Goal: Task Accomplishment & Management: Complete application form

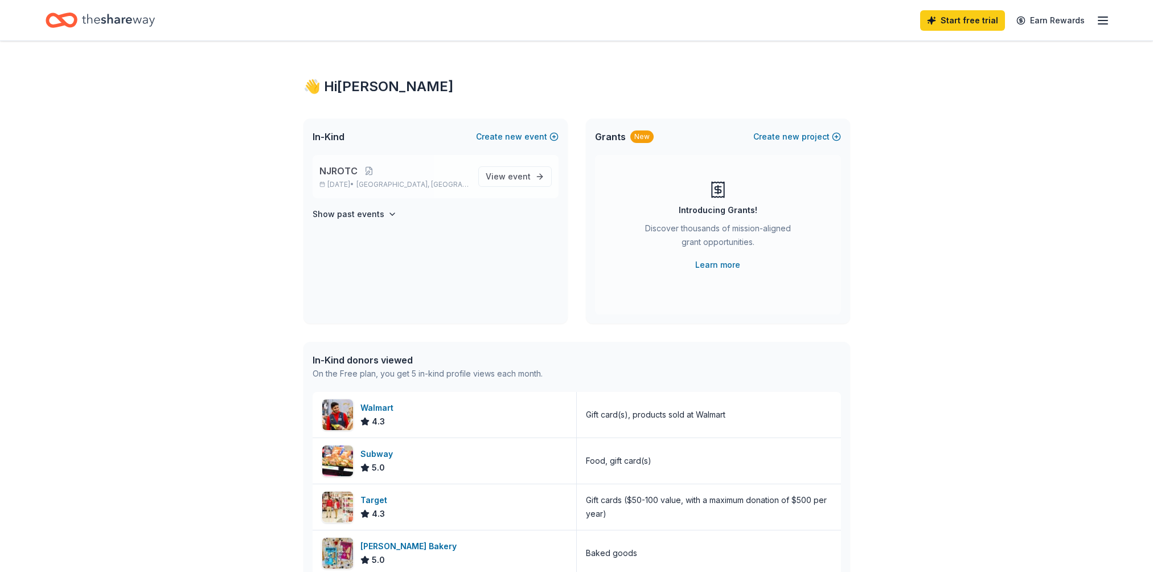
click at [350, 177] on span "NJROTC" at bounding box center [338, 171] width 38 height 14
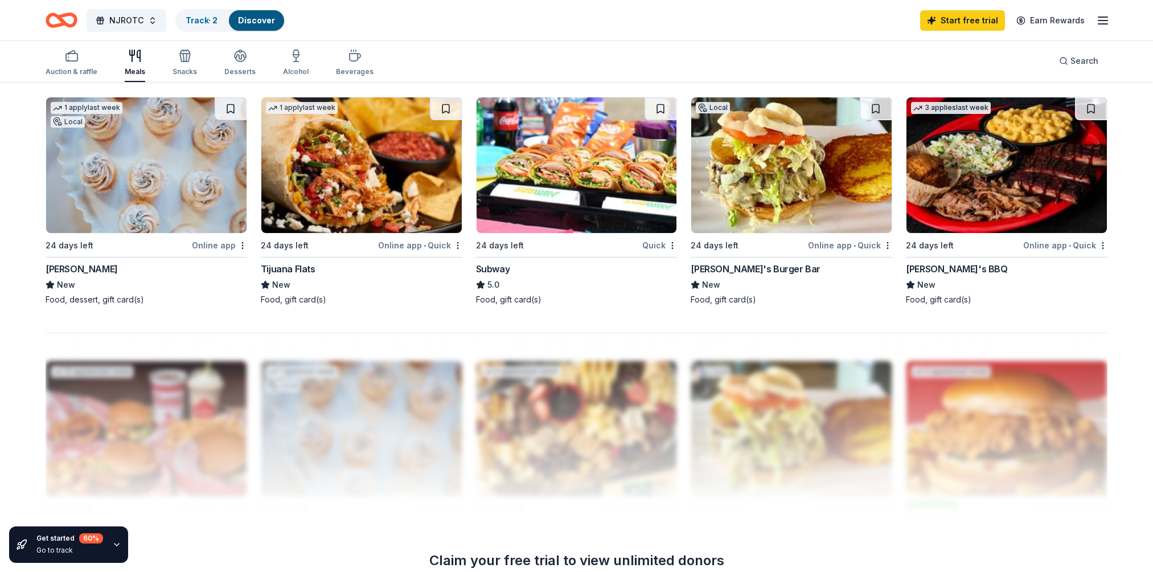
scroll to position [512, 0]
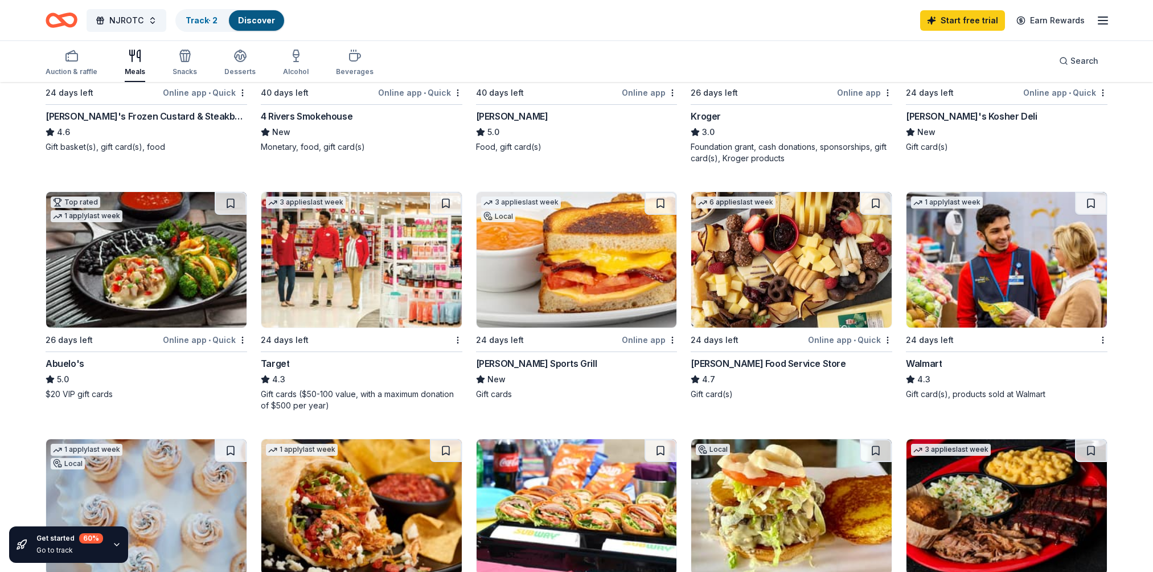
click at [587, 300] on img at bounding box center [577, 260] width 200 height 136
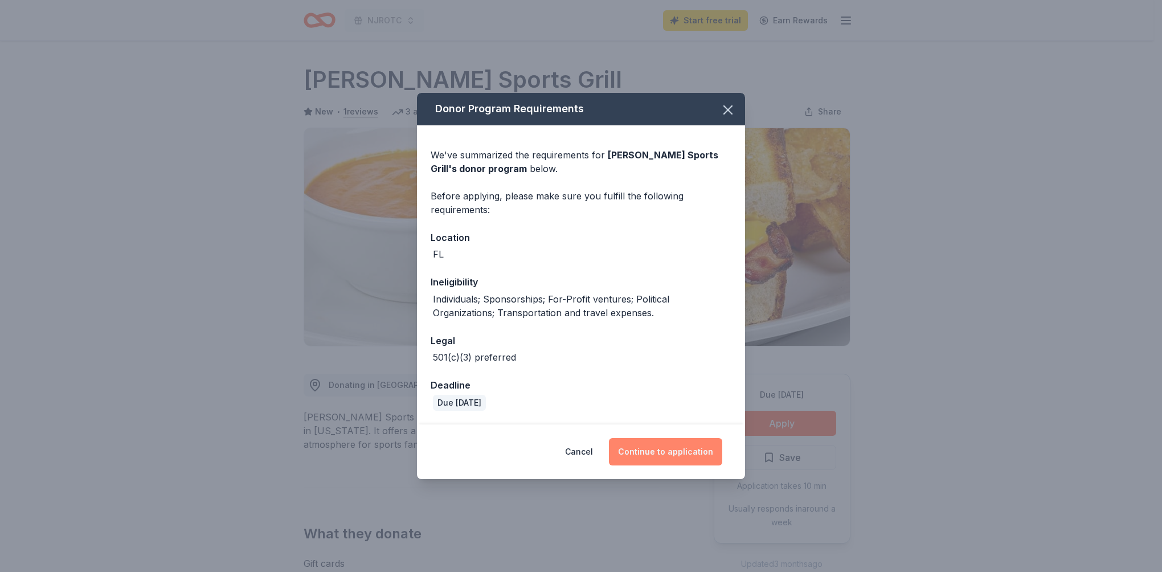
click at [659, 452] on button "Continue to application" at bounding box center [665, 451] width 113 height 27
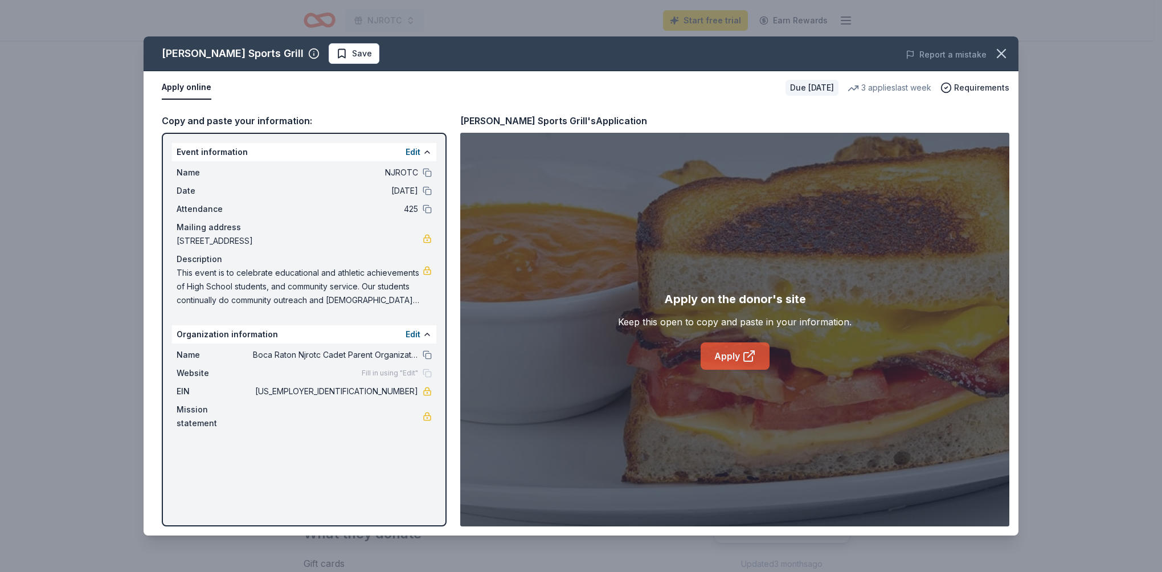
click at [755, 359] on icon at bounding box center [749, 356] width 14 height 14
click at [629, 40] on div "Duffy's Sports Grill Save Report a mistake" at bounding box center [580, 53] width 875 height 35
click at [999, 56] on icon "button" at bounding box center [1001, 54] width 8 height 8
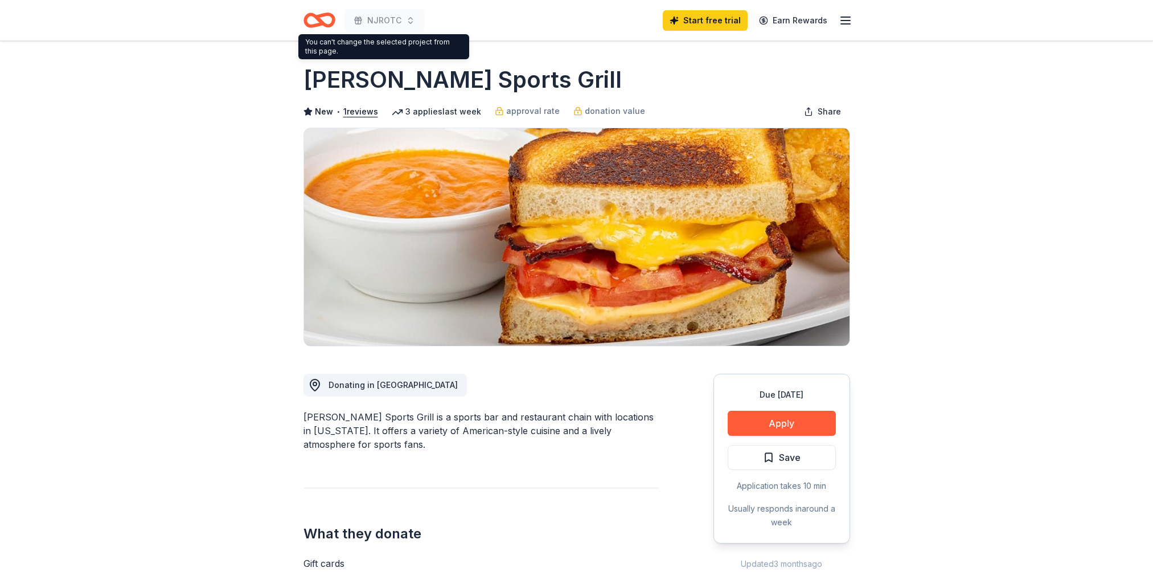
click at [321, 18] on icon "Home" at bounding box center [320, 20] width 32 height 27
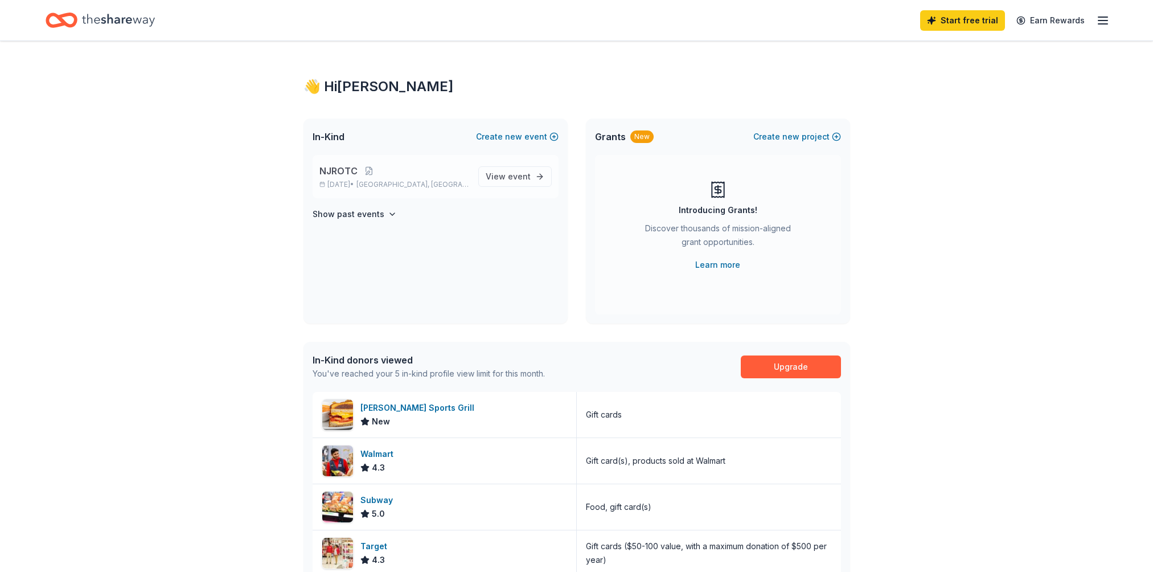
click at [379, 185] on span "Boca Raton, FL" at bounding box center [412, 184] width 112 height 9
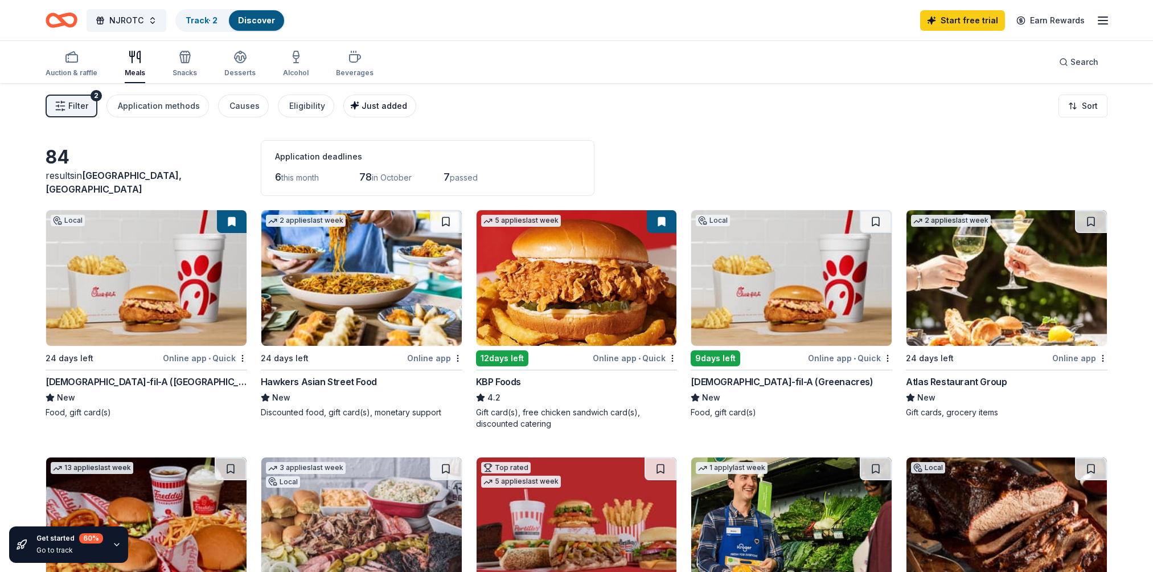
click at [388, 100] on div "Just added" at bounding box center [381, 106] width 52 height 14
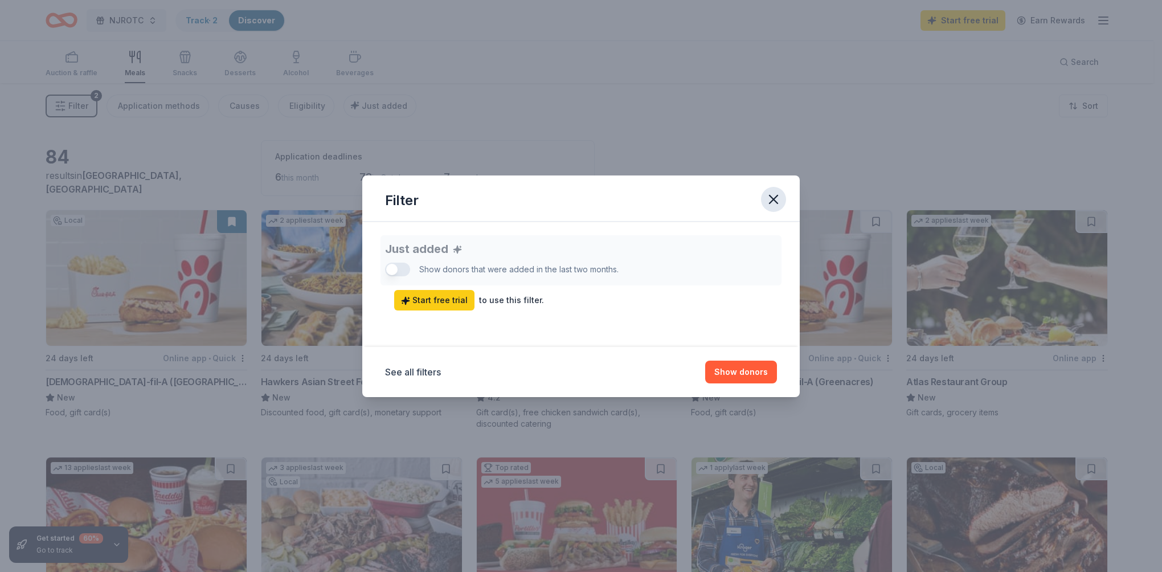
click at [767, 198] on icon "button" at bounding box center [773, 199] width 16 height 16
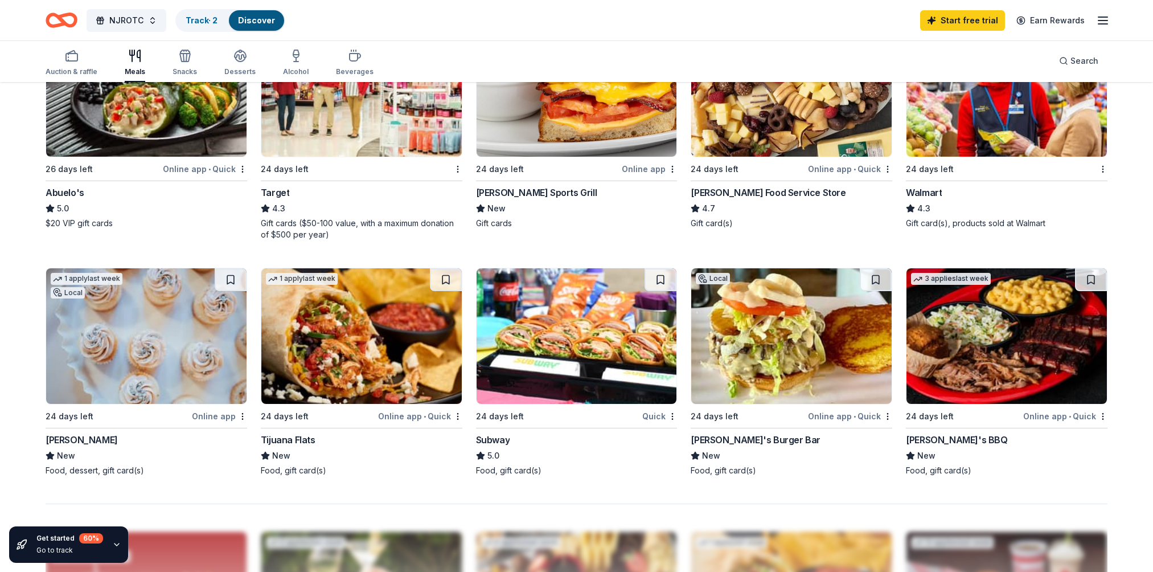
scroll to position [740, 0]
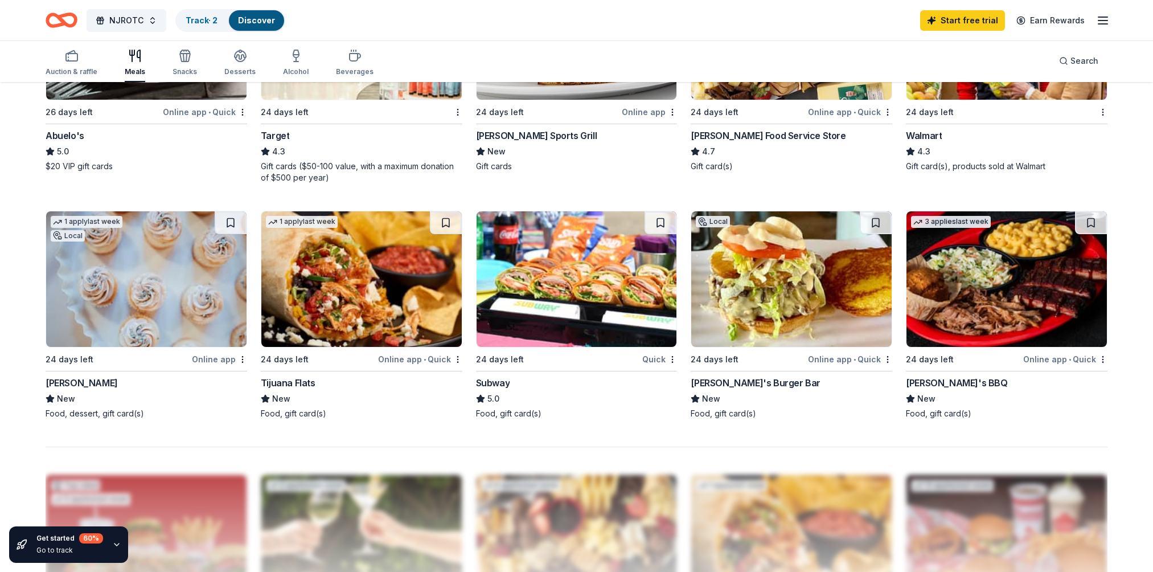
click at [389, 277] on img at bounding box center [361, 279] width 200 height 136
click at [639, 257] on img at bounding box center [577, 279] width 200 height 136
click at [213, 359] on div "Online app" at bounding box center [219, 359] width 55 height 14
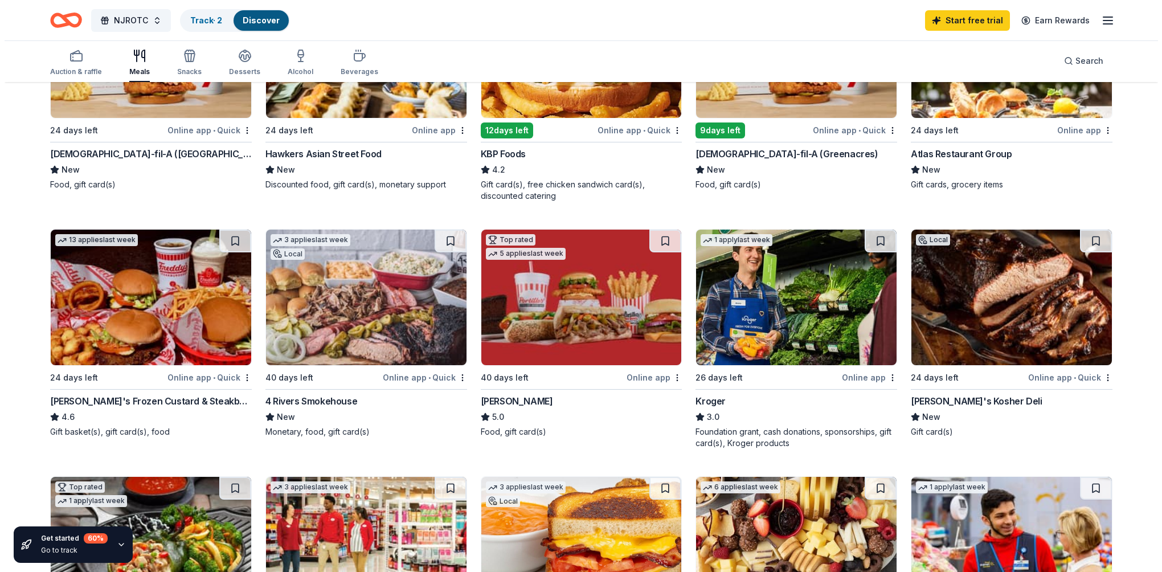
scroll to position [0, 0]
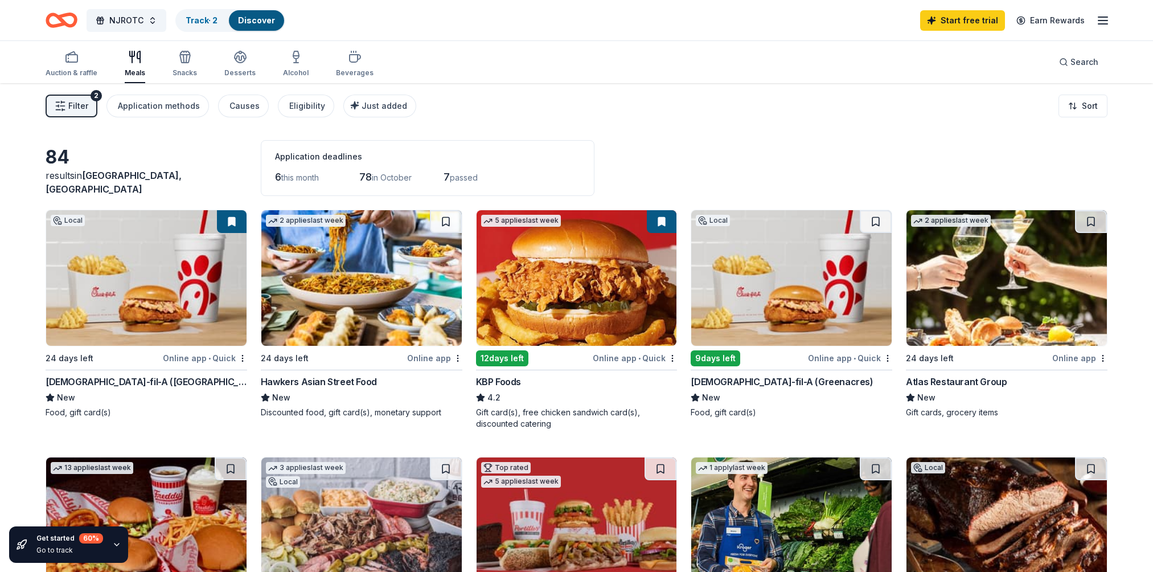
click at [73, 108] on span "Filter" at bounding box center [78, 106] width 20 height 14
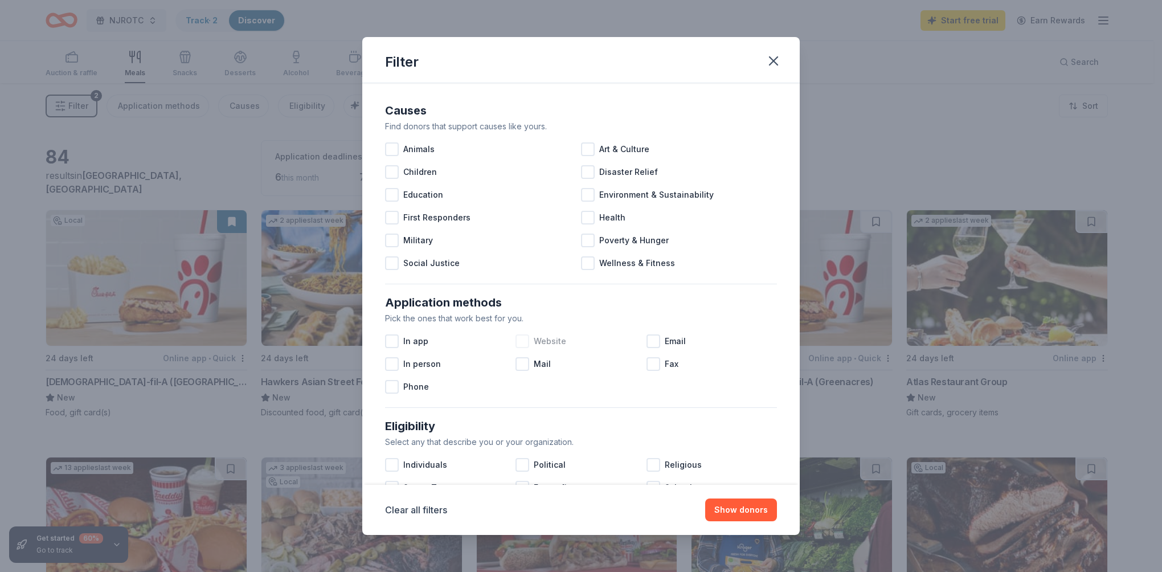
click at [515, 343] on div at bounding box center [522, 341] width 14 height 14
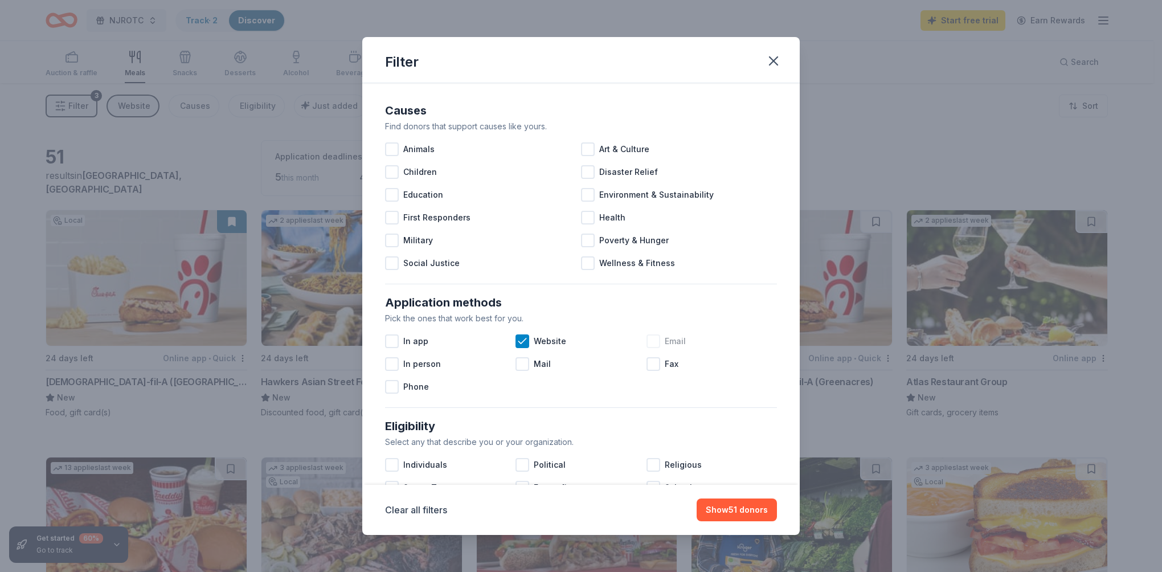
click at [649, 342] on div at bounding box center [653, 341] width 14 height 14
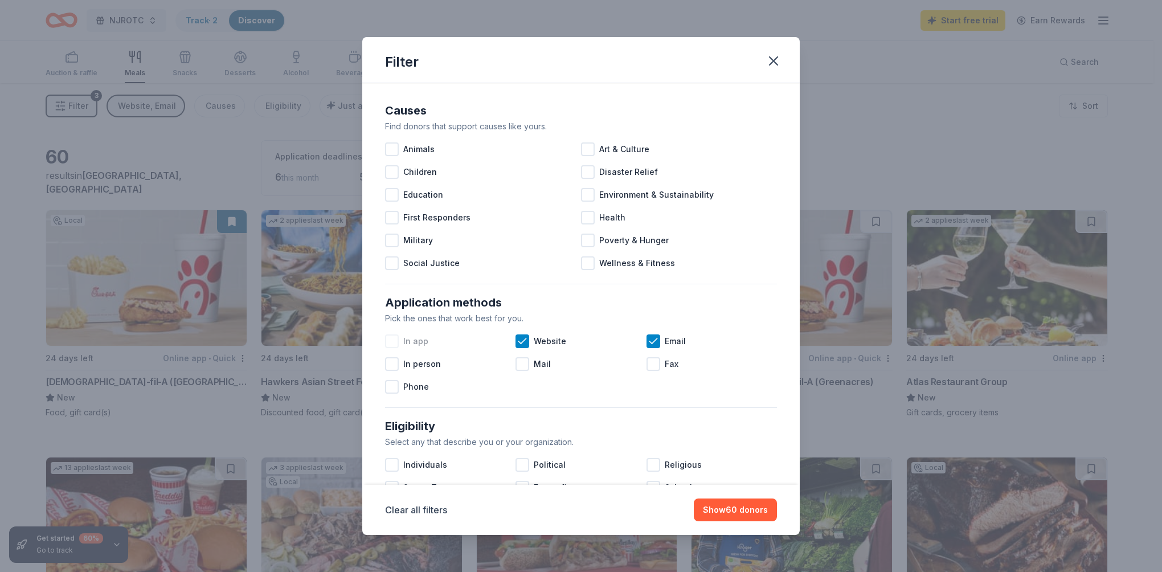
click at [390, 343] on div at bounding box center [392, 341] width 14 height 14
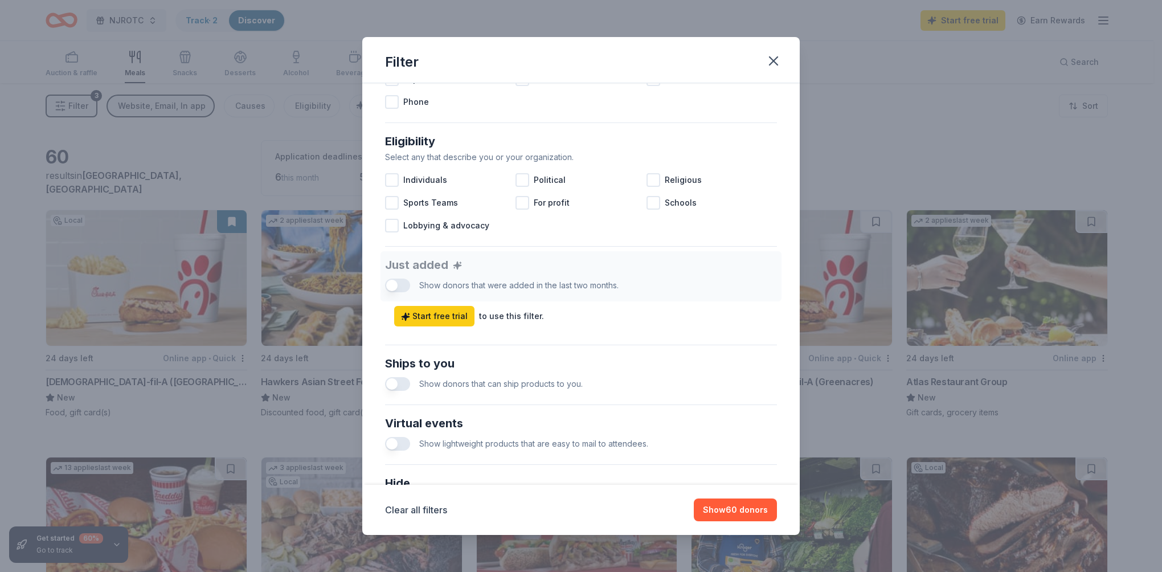
scroll to position [399, 0]
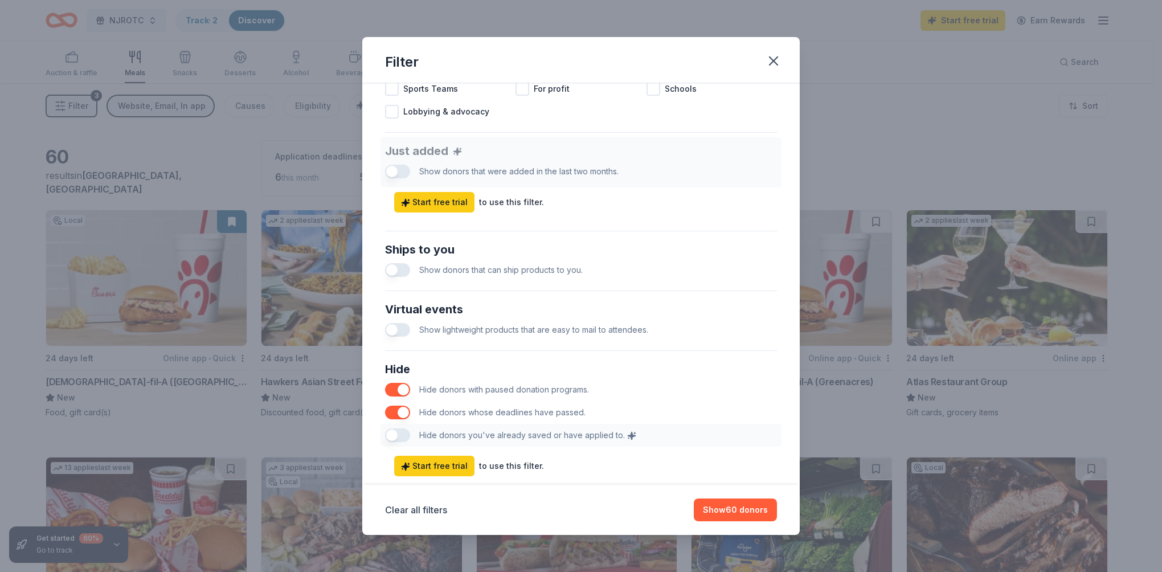
click at [400, 270] on button "button" at bounding box center [397, 270] width 25 height 14
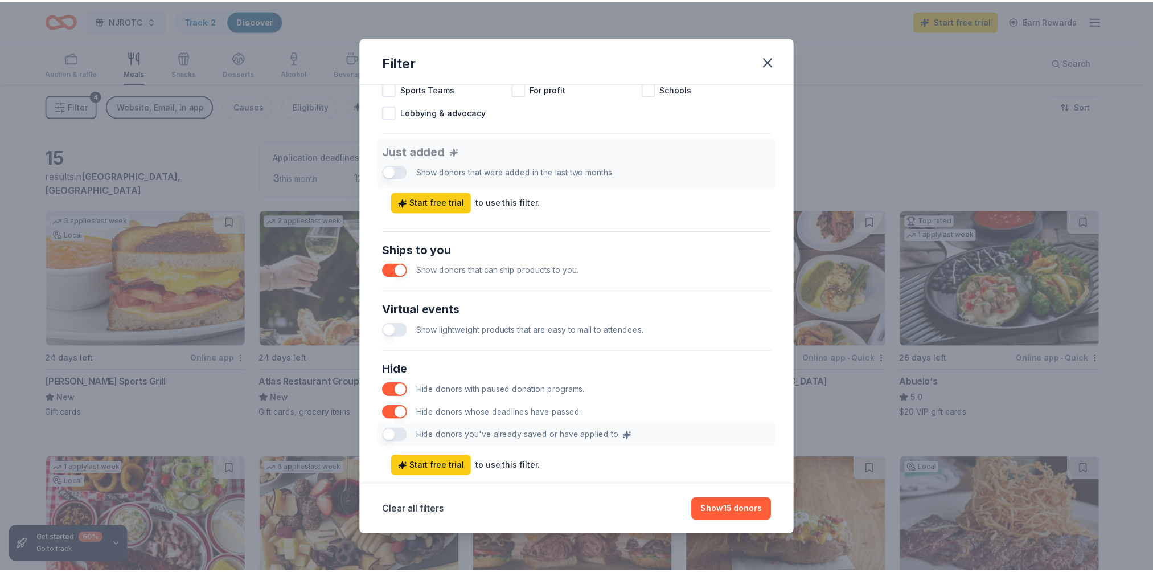
scroll to position [426, 0]
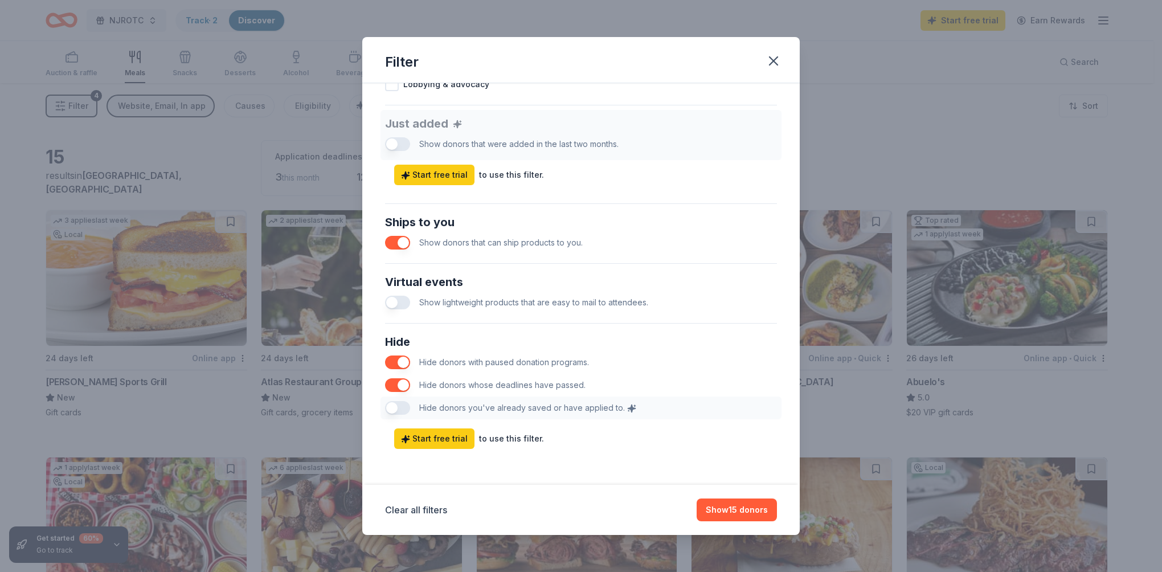
click at [395, 387] on button "button" at bounding box center [397, 385] width 25 height 14
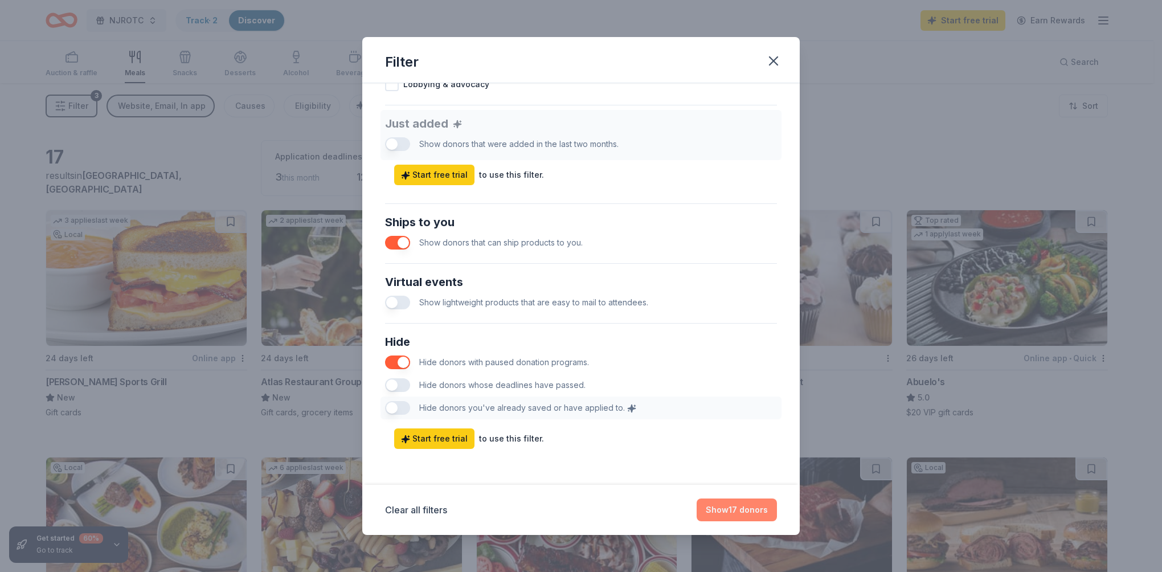
click at [742, 507] on button "Show 17 donors" at bounding box center [736, 509] width 80 height 23
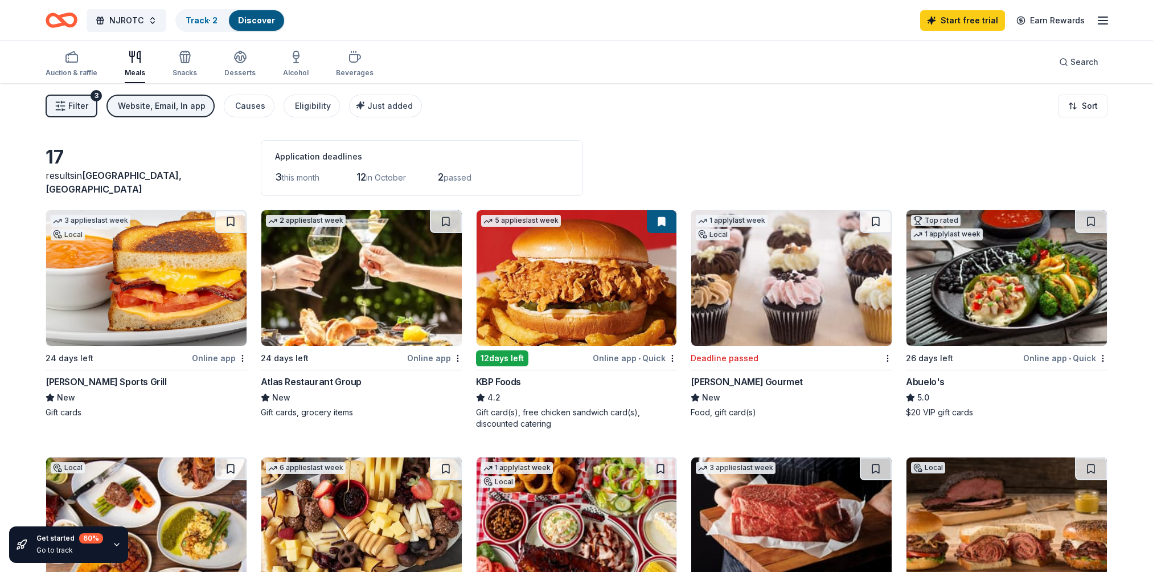
scroll to position [171, 0]
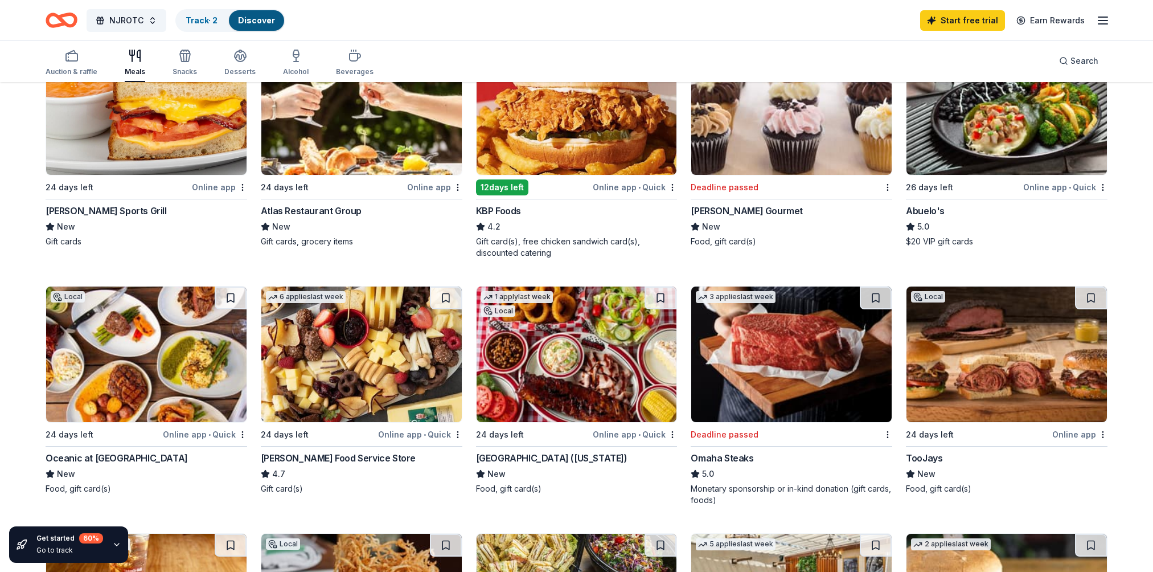
click at [1074, 436] on div "Online app" at bounding box center [1079, 434] width 55 height 14
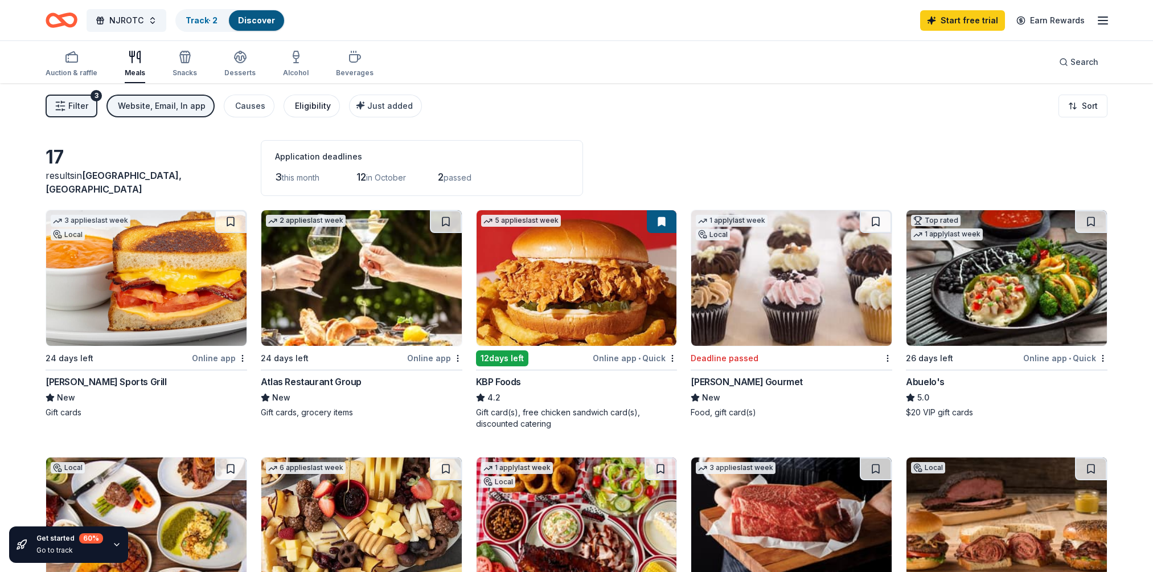
click at [297, 106] on div "Eligibility" at bounding box center [313, 106] width 36 height 14
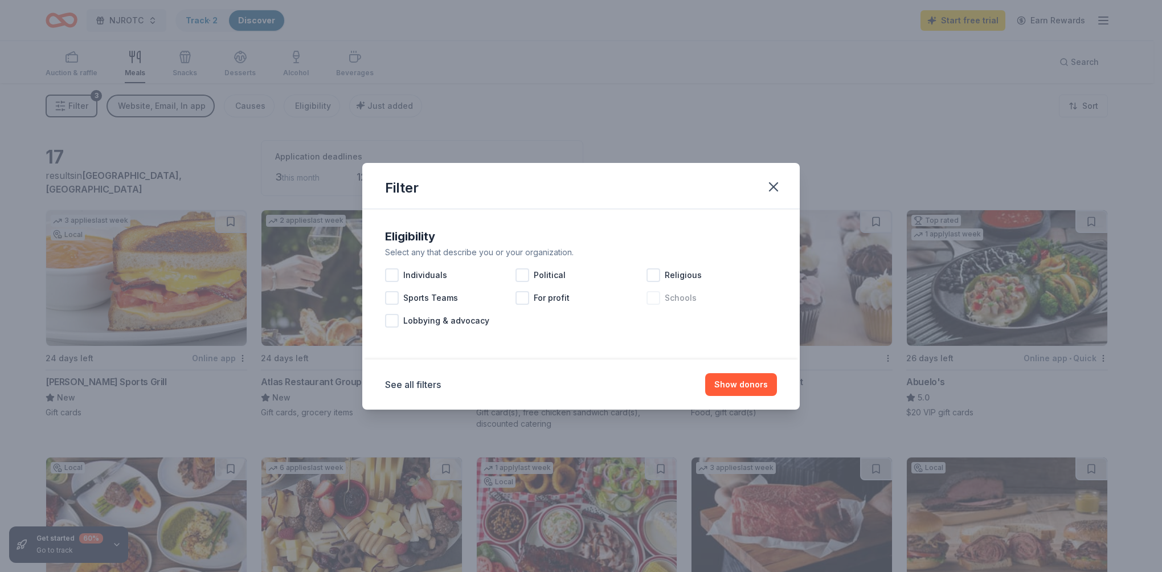
click at [657, 302] on div at bounding box center [653, 298] width 14 height 14
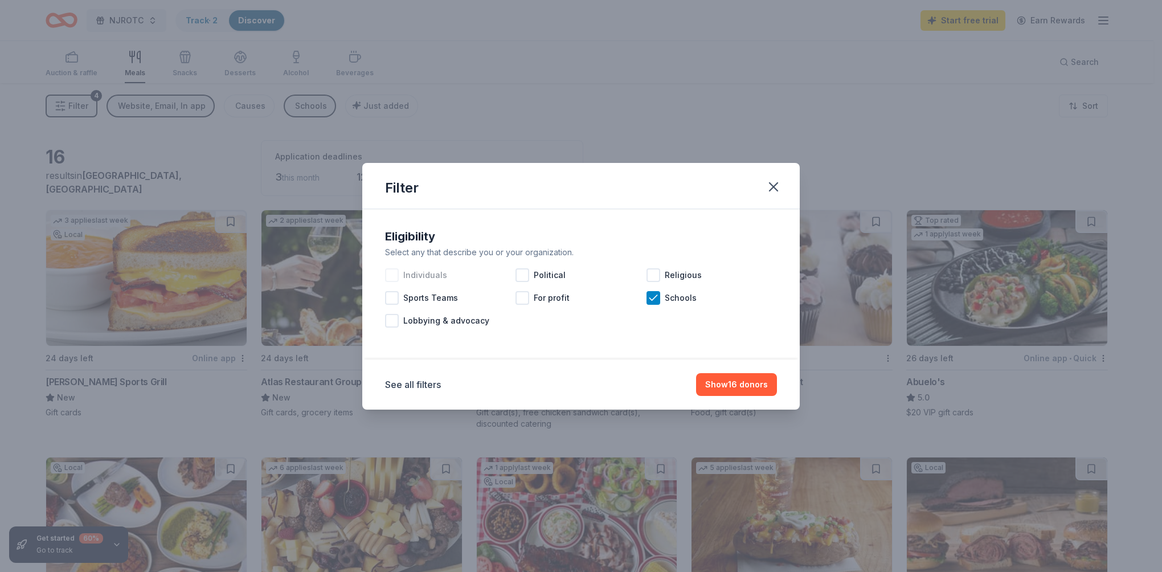
click at [398, 280] on div "Individuals" at bounding box center [450, 275] width 130 height 23
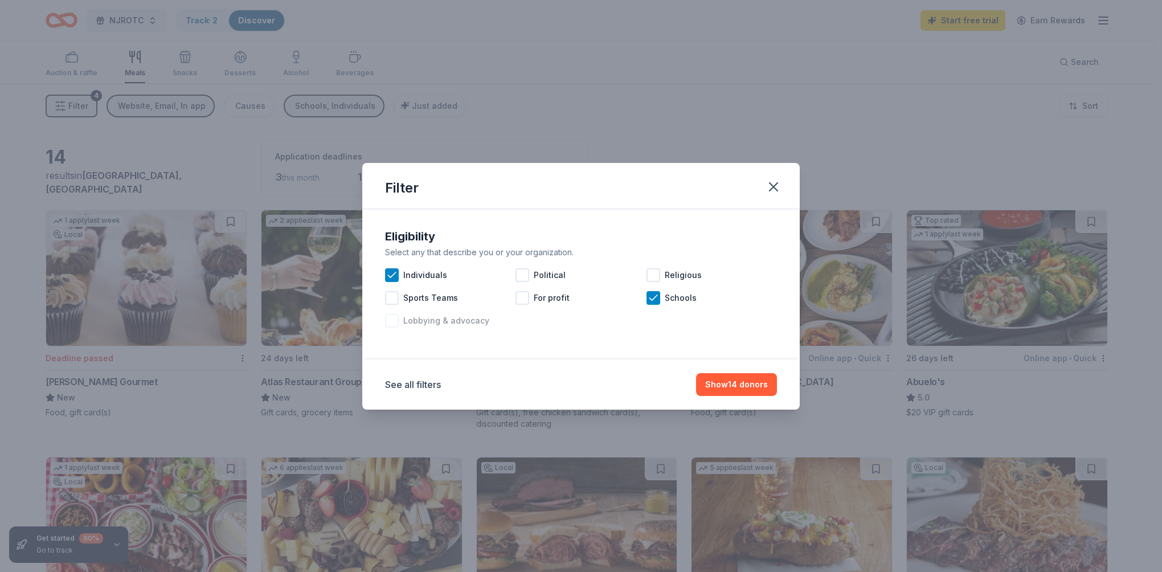
click at [393, 325] on div at bounding box center [392, 321] width 14 height 14
click at [742, 383] on button "Show 14 donors" at bounding box center [736, 384] width 81 height 23
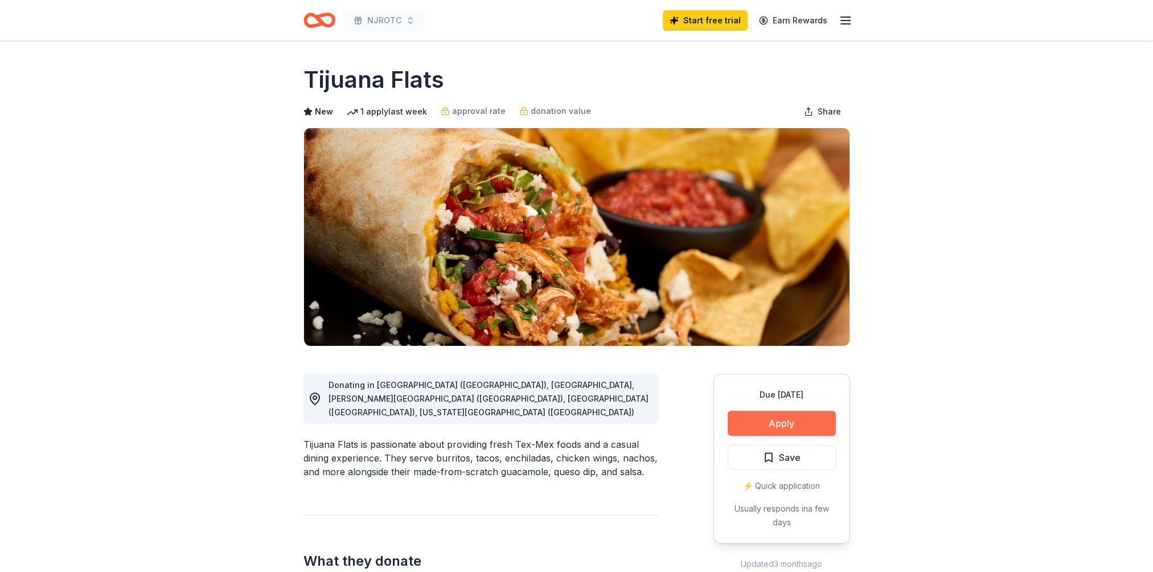
click at [751, 418] on button "Apply" at bounding box center [782, 423] width 108 height 25
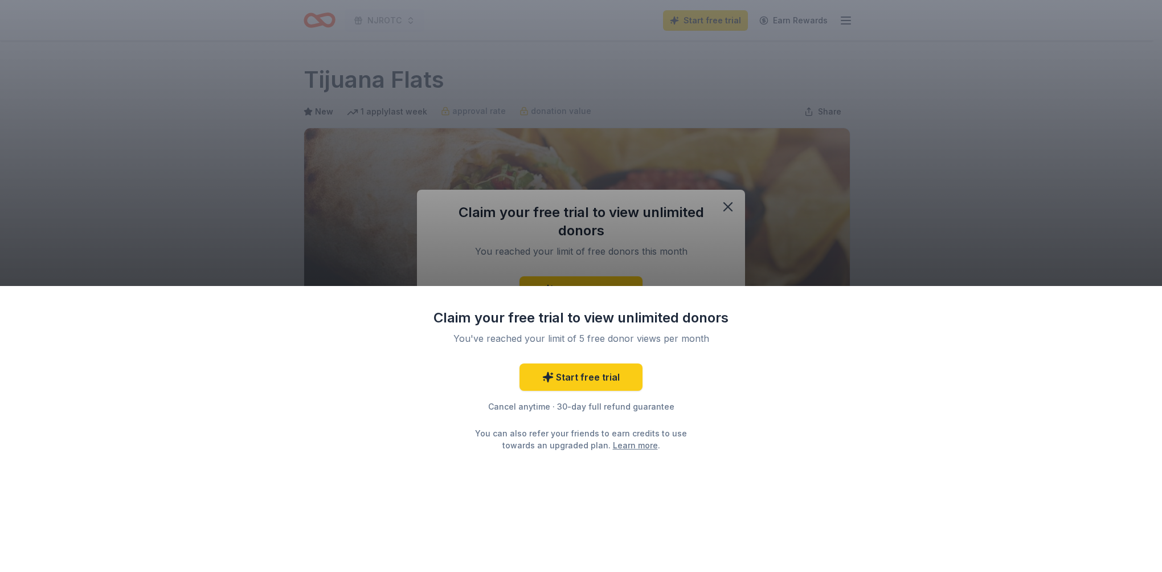
click at [725, 206] on div "Claim your free trial to view unlimited donors You've reached your limit of 5 f…" at bounding box center [581, 286] width 1162 height 572
click at [731, 210] on div "Claim your free trial to view unlimited donors You've reached your limit of 5 f…" at bounding box center [581, 286] width 1162 height 572
click at [819, 160] on div "Claim your free trial to view unlimited donors You've reached your limit of 5 f…" at bounding box center [581, 286] width 1162 height 572
click at [216, 15] on div "Claim your free trial to view unlimited donors You've reached your limit of 5 f…" at bounding box center [581, 286] width 1162 height 572
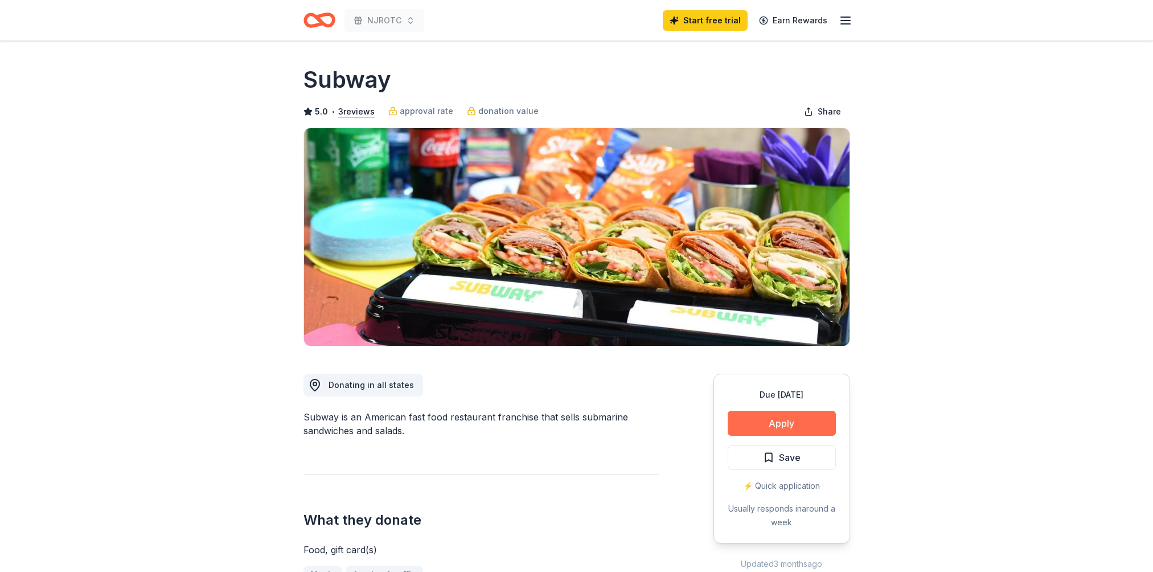
click at [798, 427] on button "Apply" at bounding box center [782, 423] width 108 height 25
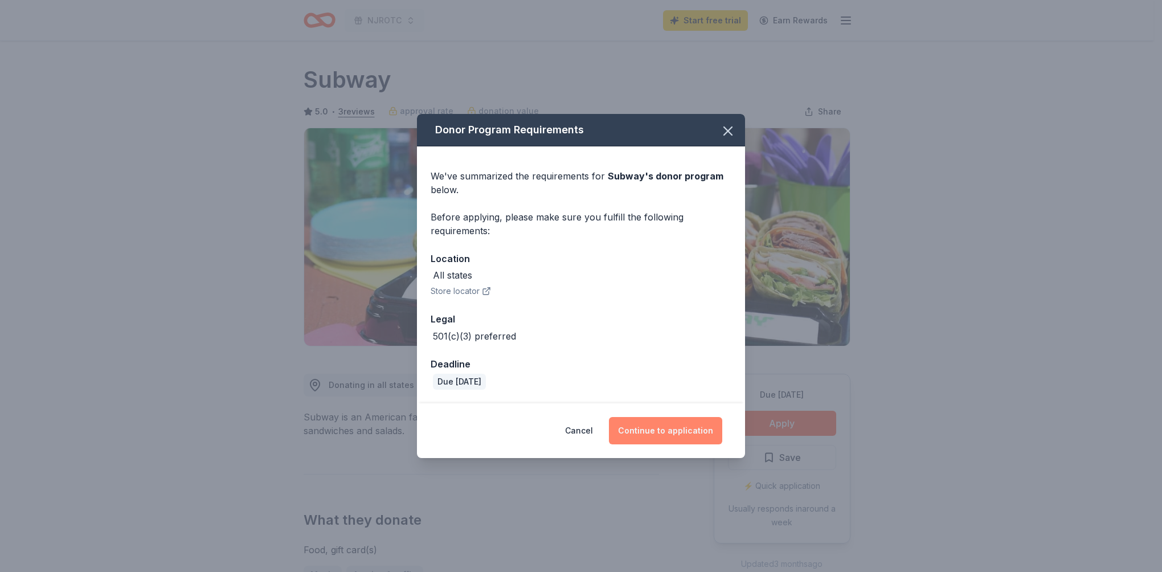
click at [671, 438] on button "Continue to application" at bounding box center [665, 430] width 113 height 27
